Goal: Task Accomplishment & Management: Use online tool/utility

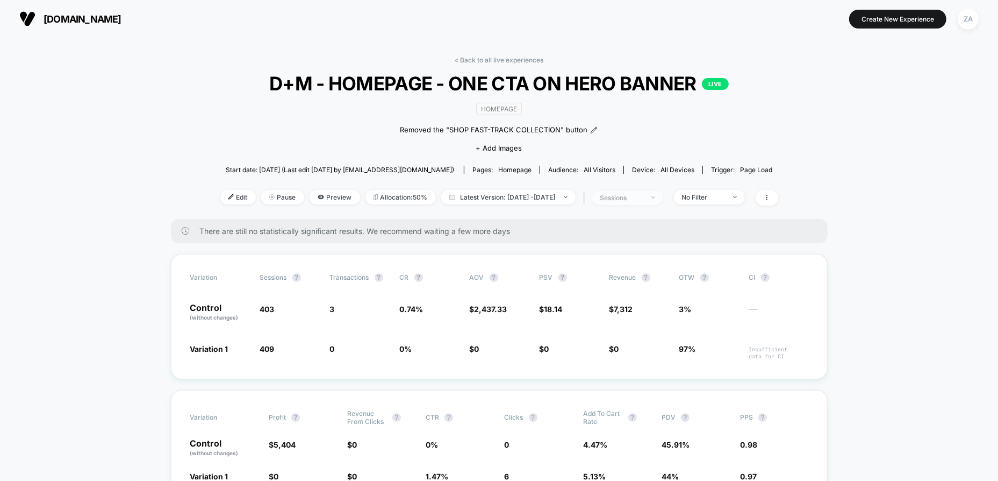
click at [655, 196] on img at bounding box center [654, 197] width 4 height 2
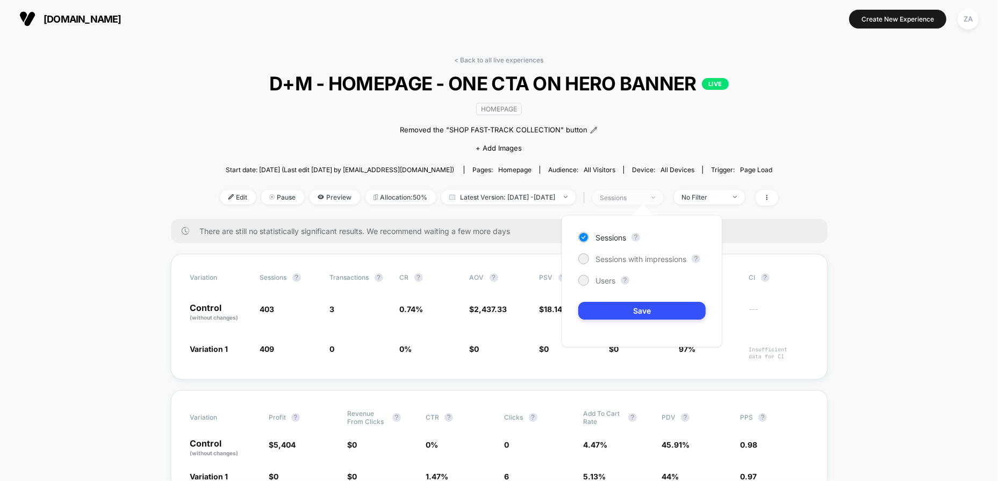
click at [655, 196] on img at bounding box center [654, 197] width 4 height 2
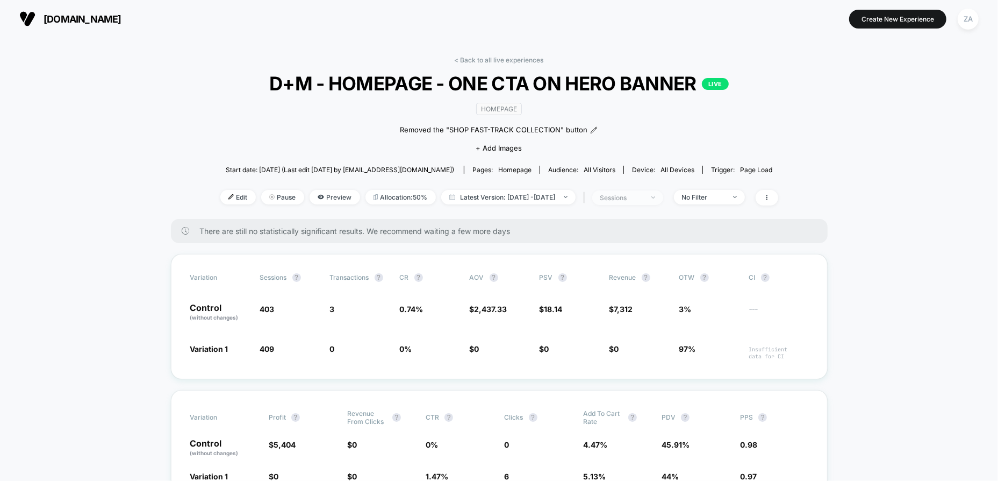
click at [642, 195] on div "sessions" at bounding box center [621, 198] width 43 height 8
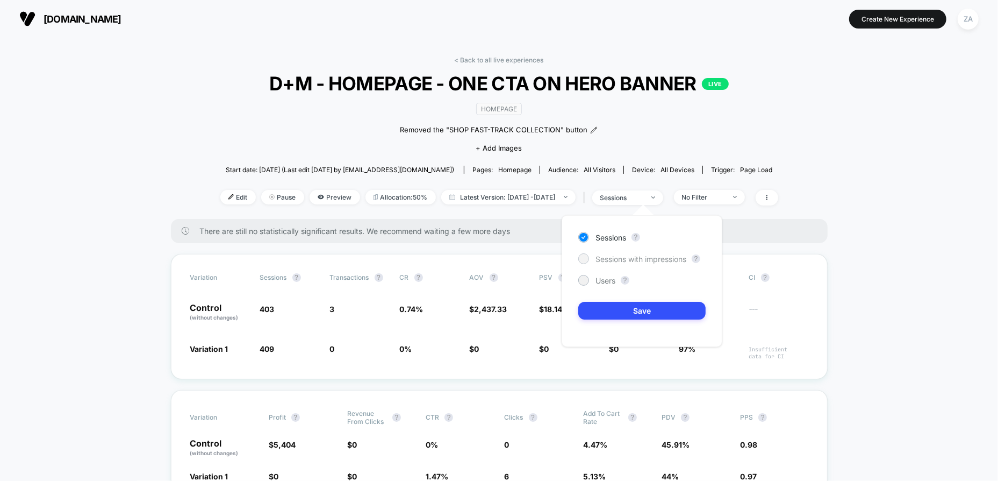
click at [622, 261] on span "Sessions with impressions" at bounding box center [641, 258] width 91 height 9
click at [633, 311] on button "Save" at bounding box center [641, 311] width 127 height 18
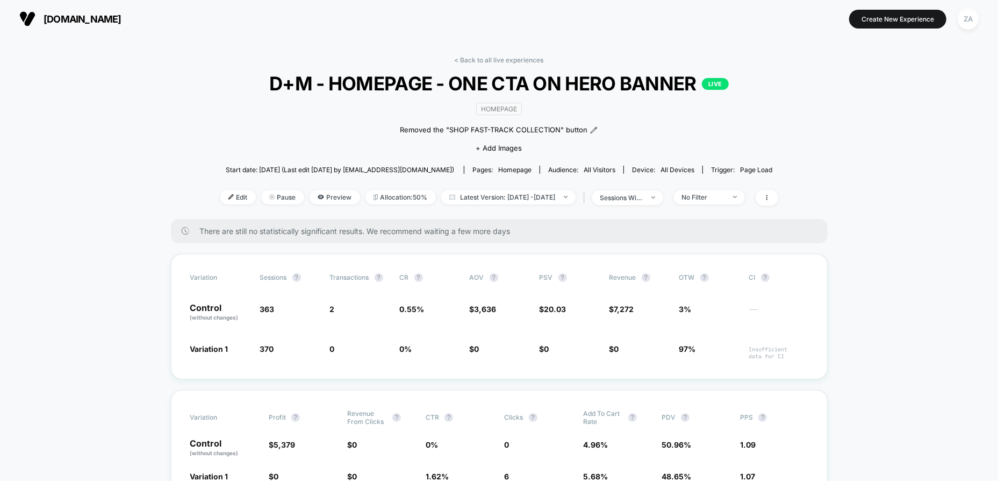
click at [742, 205] on div "< Back to all live experiences D+M - HOMEPAGE - ONE CTA ON HERO BANNER LIVE HOM…" at bounding box center [499, 137] width 558 height 163
click at [725, 198] on div "No Filter" at bounding box center [703, 197] width 43 height 8
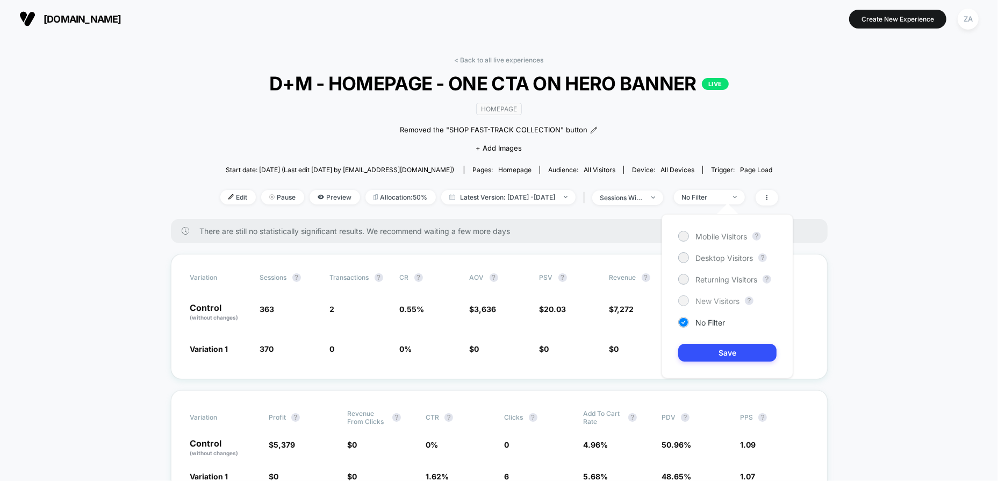
click at [722, 299] on span "New Visitors" at bounding box center [718, 300] width 44 height 9
click at [729, 352] on button "Save" at bounding box center [727, 353] width 98 height 18
